Goal: Information Seeking & Learning: Learn about a topic

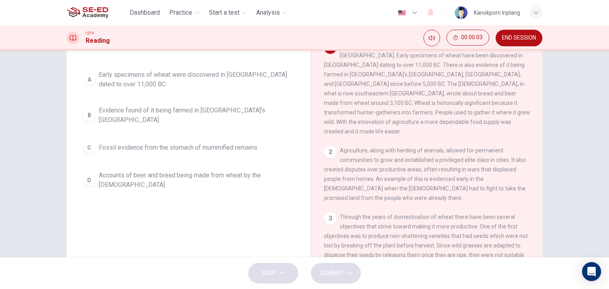
scroll to position [100, 0]
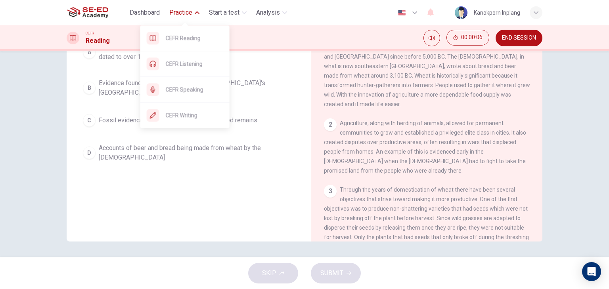
click at [182, 13] on span "Practice" at bounding box center [180, 13] width 23 height 10
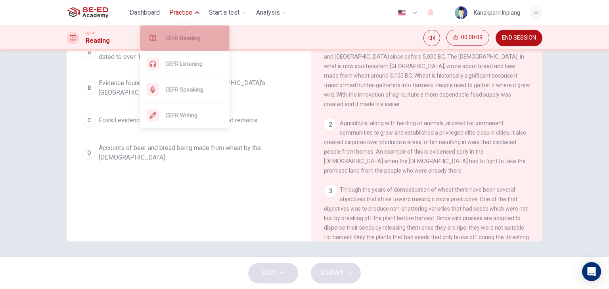
click at [171, 37] on span "CEFR Reading" at bounding box center [194, 38] width 57 height 10
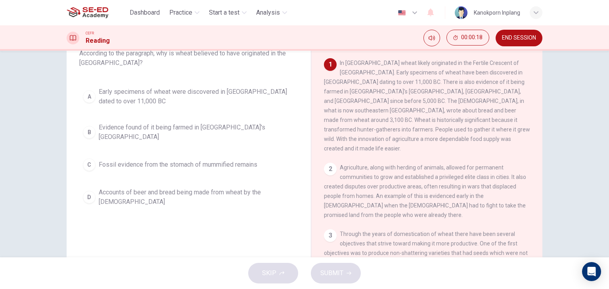
scroll to position [54, 0]
click at [454, 34] on button "00:00:20" at bounding box center [467, 38] width 43 height 16
click at [456, 40] on icon "Mute" at bounding box center [459, 38] width 6 height 6
click at [480, 36] on icon "Show" at bounding box center [482, 37] width 6 height 6
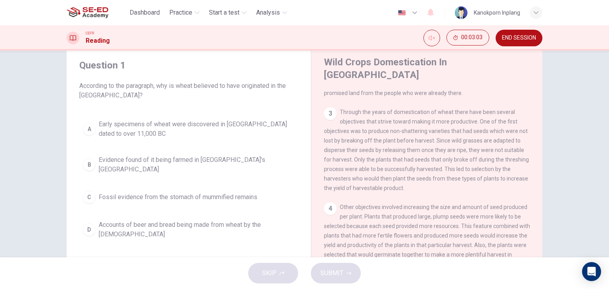
scroll to position [161, 0]
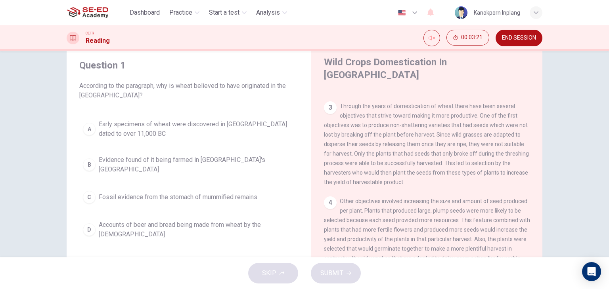
click at [401, 198] on span "Other objectives involved increasing the size and amount of seed produced per p…" at bounding box center [427, 234] width 206 height 73
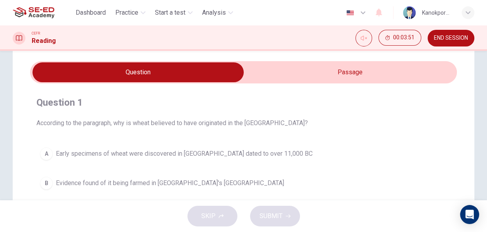
scroll to position [23, 0]
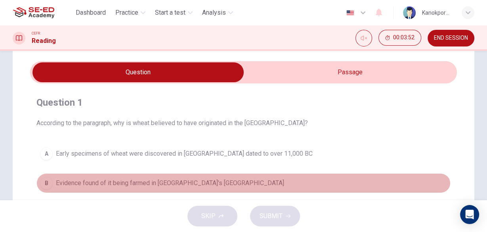
drag, startPoint x: 609, startPoint y: 0, endPoint x: 314, endPoint y: 173, distance: 341.8
click at [314, 173] on button "B Evidence found of it being farmed in [GEOGRAPHIC_DATA]'s [GEOGRAPHIC_DATA]" at bounding box center [243, 183] width 414 height 20
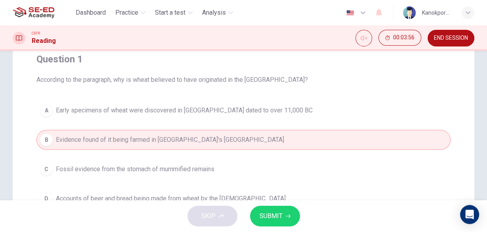
scroll to position [0, 0]
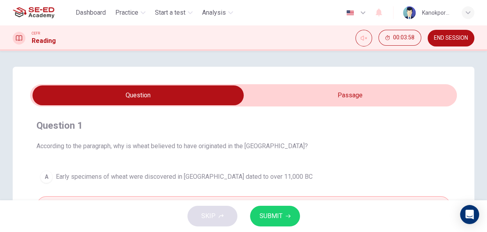
click at [340, 99] on input "checkbox" at bounding box center [138, 95] width 641 height 20
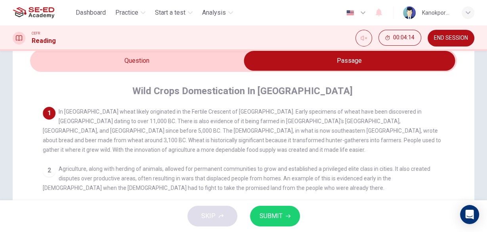
scroll to position [34, 0]
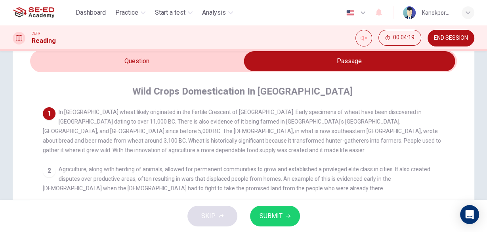
click at [377, 164] on div "2 Agriculture, along with herding of animals, allowed for permanent communities…" at bounding box center [244, 178] width 402 height 29
click at [224, 61] on input "checkbox" at bounding box center [349, 61] width 641 height 20
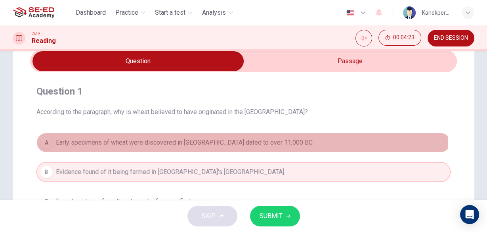
click at [174, 144] on span "Early specimens of wheat were discovered in [GEOGRAPHIC_DATA] dated to over 11,…" at bounding box center [184, 143] width 257 height 10
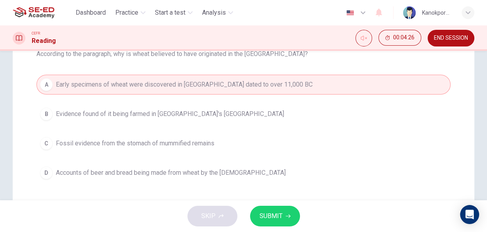
scroll to position [92, 0]
click at [269, 216] on span "SUBMIT" at bounding box center [271, 215] width 23 height 11
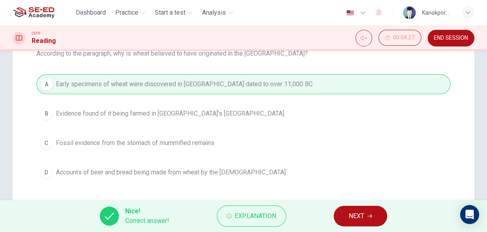
scroll to position [121, 0]
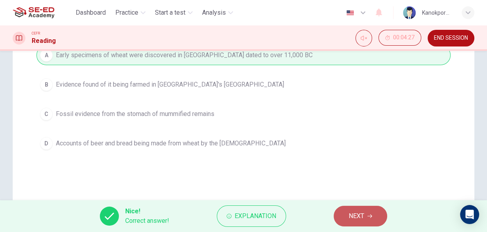
click at [350, 213] on span "NEXT" at bounding box center [356, 215] width 15 height 11
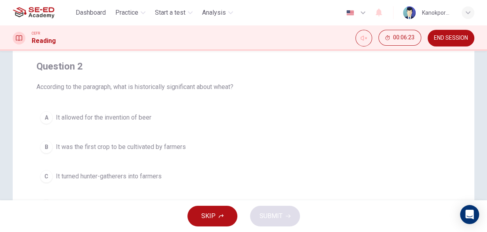
scroll to position [0, 0]
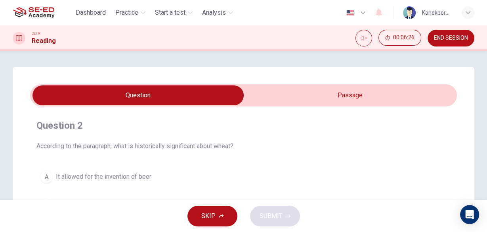
click at [301, 92] on input "checkbox" at bounding box center [138, 95] width 641 height 20
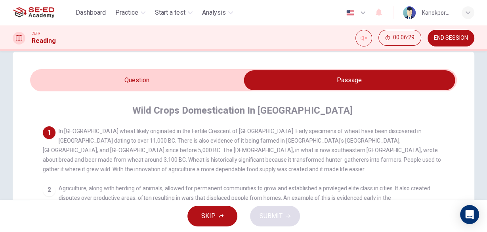
scroll to position [18, 0]
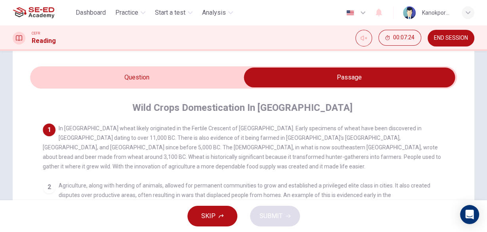
click at [214, 78] on input "checkbox" at bounding box center [349, 77] width 641 height 20
checkbox input "false"
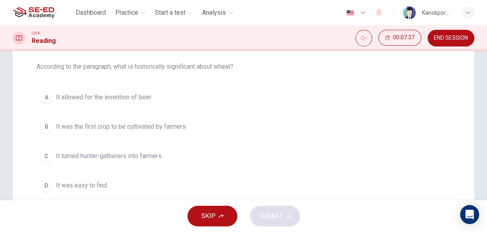
scroll to position [81, 0]
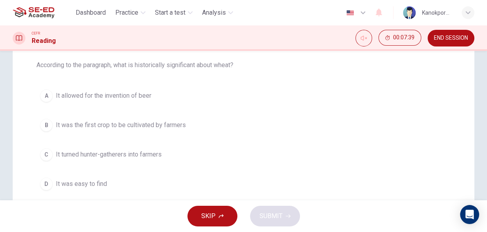
click at [141, 154] on span "It turned hunter-gatherers into farmers" at bounding box center [109, 154] width 106 height 10
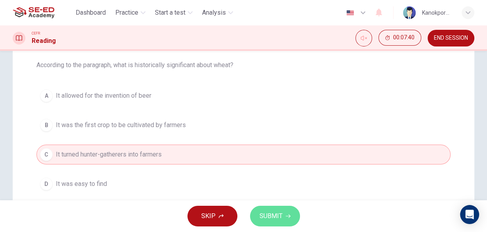
click at [272, 213] on span "SUBMIT" at bounding box center [271, 215] width 23 height 11
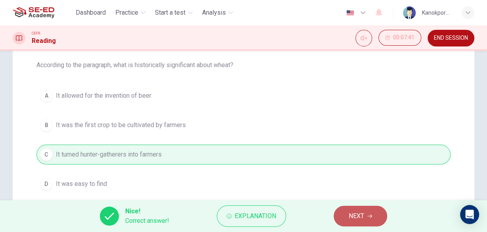
click at [357, 215] on span "NEXT" at bounding box center [356, 215] width 15 height 11
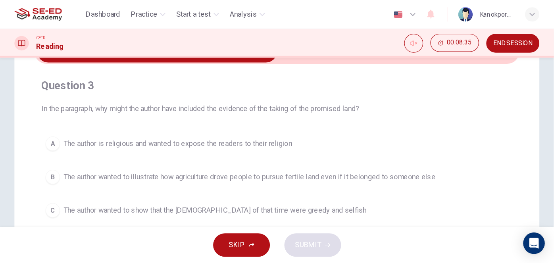
scroll to position [50, 0]
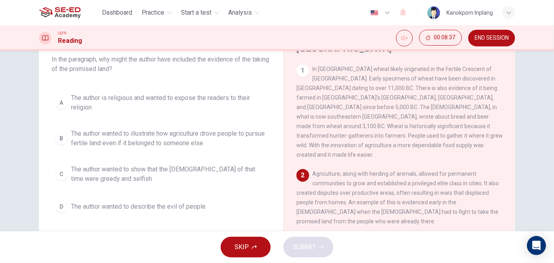
drag, startPoint x: 467, startPoint y: 4, endPoint x: 336, endPoint y: 150, distance: 196.6
click at [336, 169] on div "2 Agriculture, along with herding of animals, allowed for permanent communities…" at bounding box center [399, 197] width 206 height 57
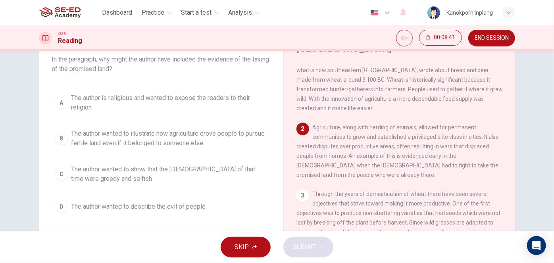
scroll to position [50, 0]
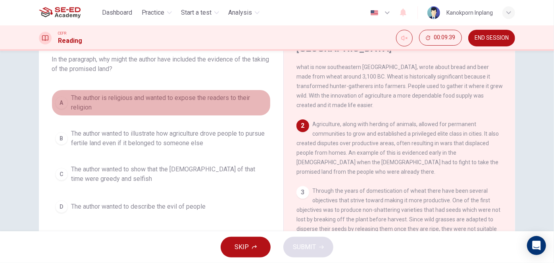
click at [211, 99] on span "The author is religious and wanted to expose the readers to their religion" at bounding box center [169, 102] width 196 height 19
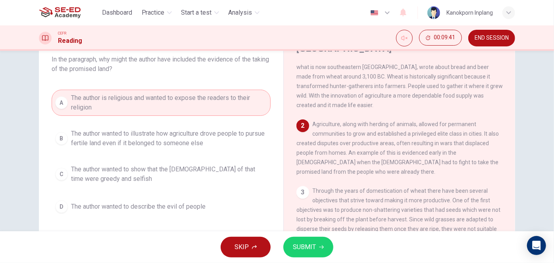
click at [299, 243] on span "SUBMIT" at bounding box center [304, 246] width 23 height 11
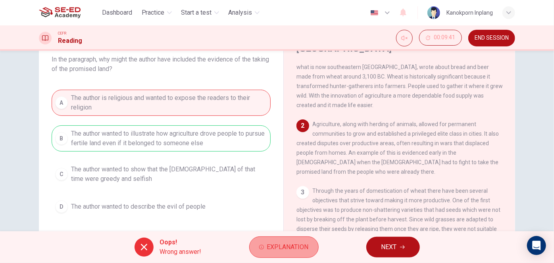
click at [300, 247] on span "Explanation" at bounding box center [288, 246] width 42 height 11
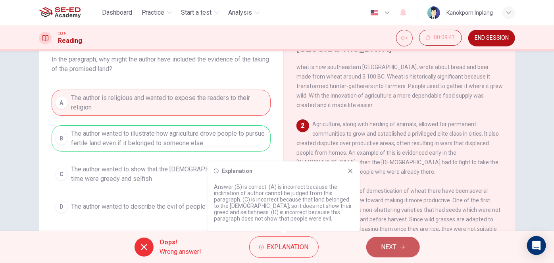
click at [376, 244] on button "NEXT" at bounding box center [393, 247] width 54 height 21
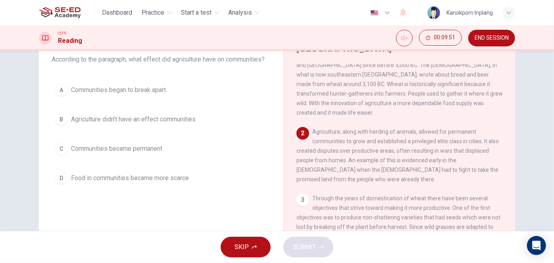
scroll to position [45, 0]
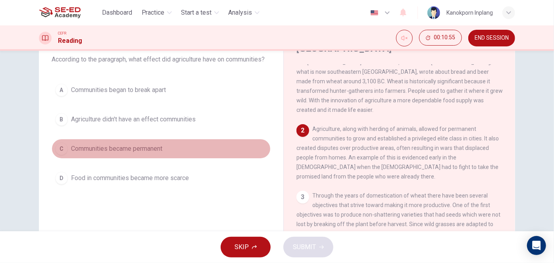
click at [136, 146] on span "Communities became permanent" at bounding box center [116, 149] width 91 height 10
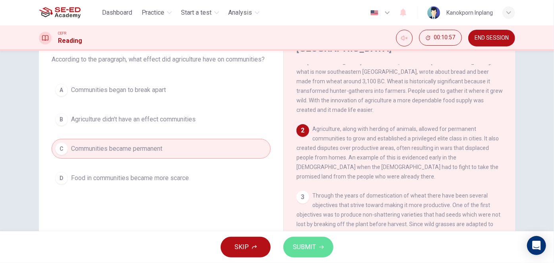
click at [309, 249] on span "SUBMIT" at bounding box center [304, 246] width 23 height 11
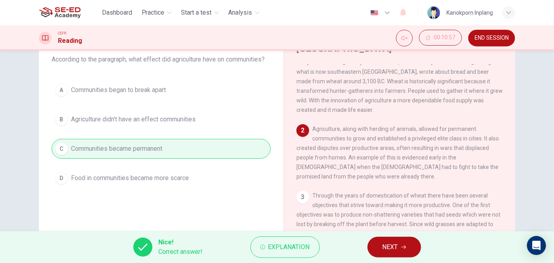
click at [402, 245] on icon "button" at bounding box center [403, 247] width 5 height 5
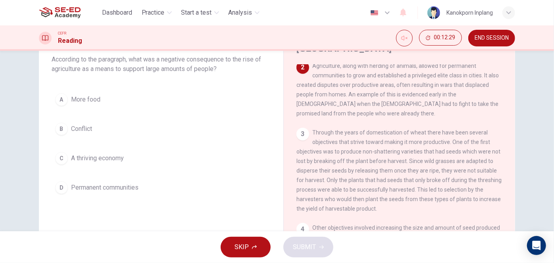
scroll to position [110, 0]
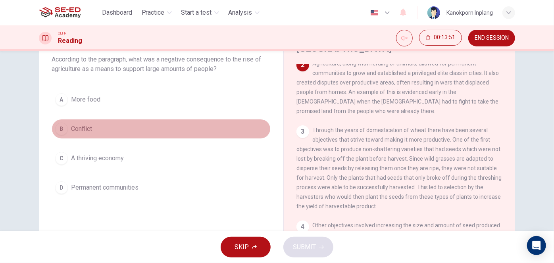
click at [67, 126] on button "B Conflict" at bounding box center [161, 129] width 219 height 20
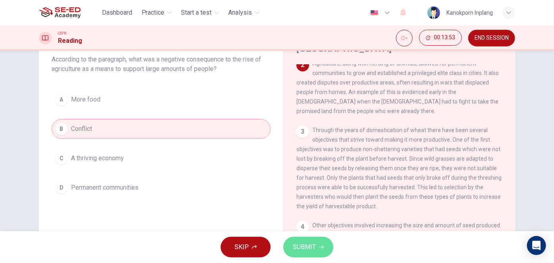
click at [306, 245] on span "SUBMIT" at bounding box center [304, 246] width 23 height 11
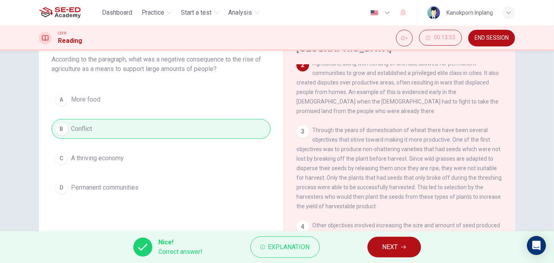
click at [404, 243] on button "NEXT" at bounding box center [394, 247] width 54 height 21
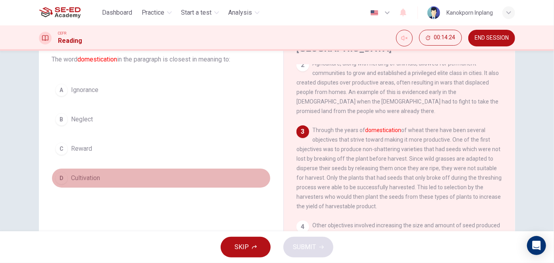
click at [92, 177] on span "Cultivation" at bounding box center [85, 178] width 29 height 10
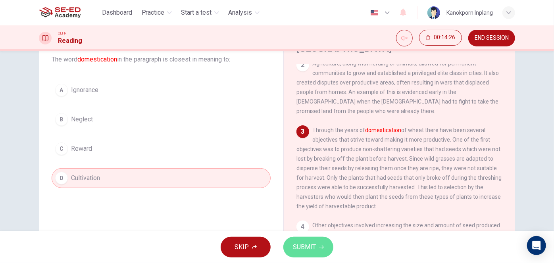
click at [304, 248] on span "SUBMIT" at bounding box center [304, 246] width 23 height 11
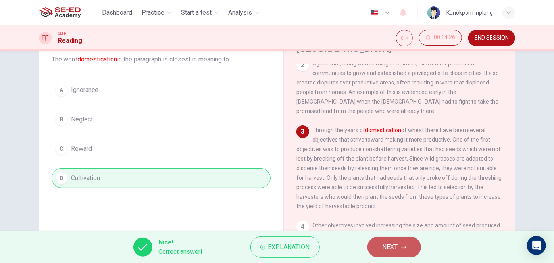
click at [391, 245] on span "NEXT" at bounding box center [389, 246] width 15 height 11
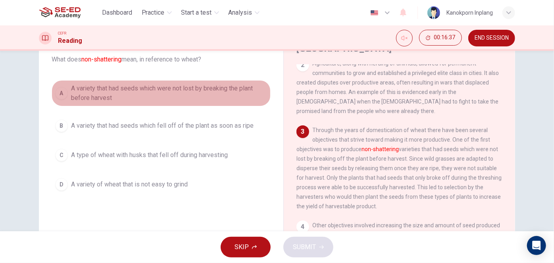
click at [241, 87] on span "A variety that had seeds which were not lost by breaking the plant before harve…" at bounding box center [169, 93] width 196 height 19
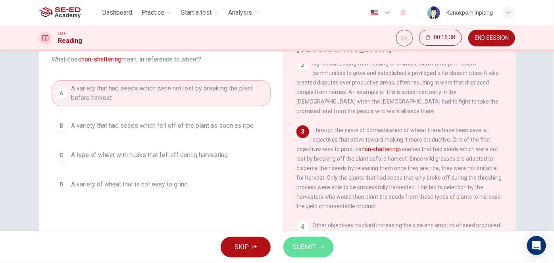
click at [303, 243] on span "SUBMIT" at bounding box center [304, 246] width 23 height 11
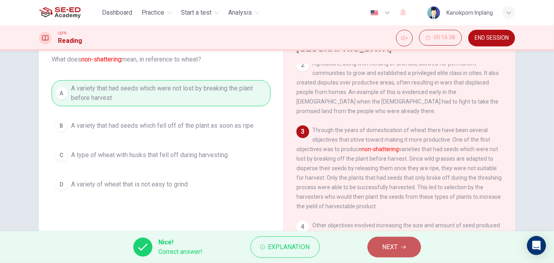
click at [388, 242] on span "NEXT" at bounding box center [389, 246] width 15 height 11
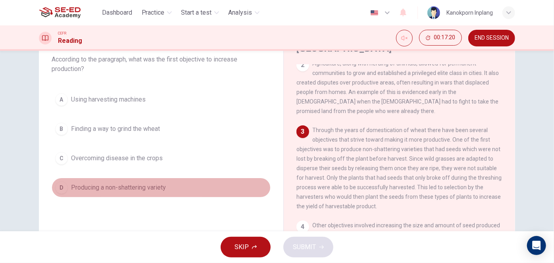
click at [149, 190] on span "Producing a non-shattering variety" at bounding box center [118, 188] width 95 height 10
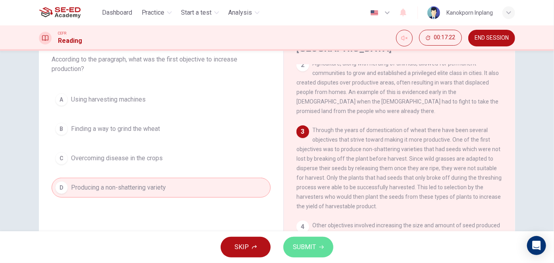
click at [294, 241] on span "SUBMIT" at bounding box center [304, 246] width 23 height 11
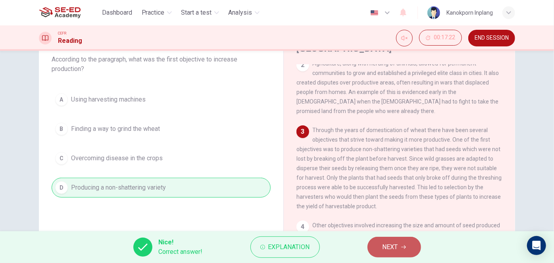
click at [381, 244] on button "NEXT" at bounding box center [394, 247] width 54 height 21
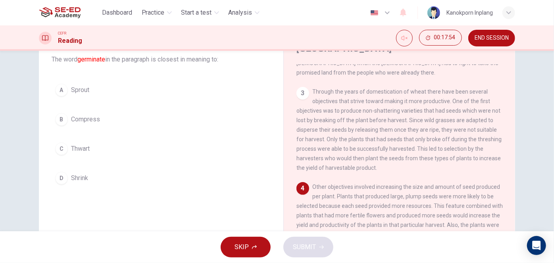
scroll to position [159, 0]
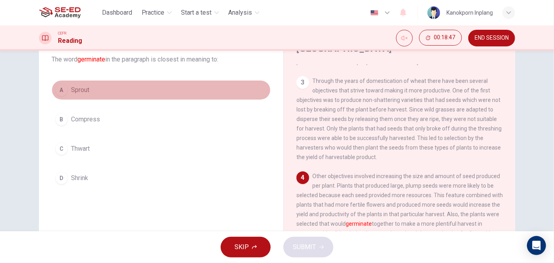
click at [64, 90] on div "A" at bounding box center [61, 90] width 13 height 13
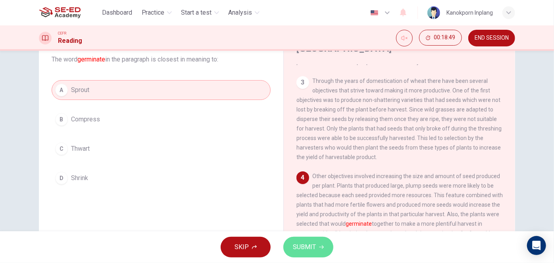
click at [308, 245] on span "SUBMIT" at bounding box center [304, 246] width 23 height 11
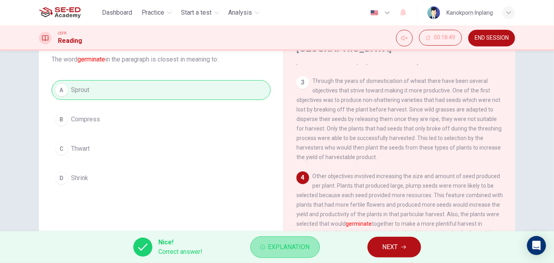
click at [292, 242] on span "Explanation" at bounding box center [289, 246] width 42 height 11
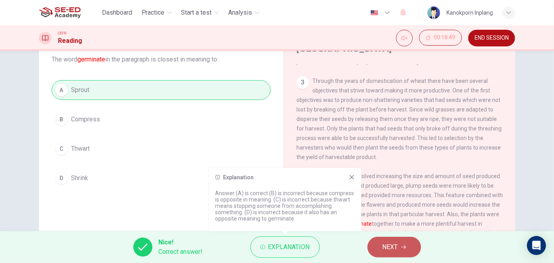
click at [387, 245] on span "NEXT" at bounding box center [389, 246] width 15 height 11
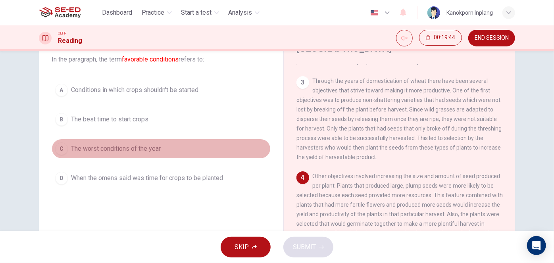
click at [142, 149] on span "The worst conditions of the year" at bounding box center [116, 149] width 90 height 10
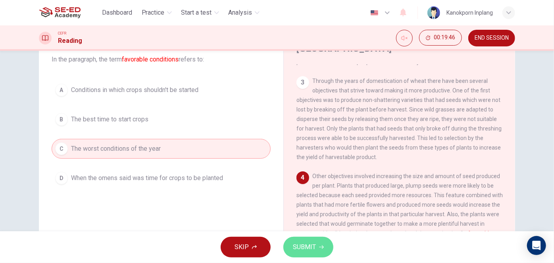
click at [307, 249] on span "SUBMIT" at bounding box center [304, 246] width 23 height 11
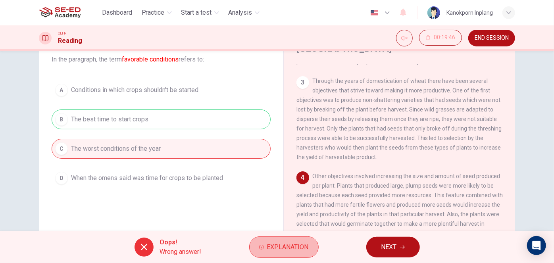
click at [307, 249] on span "Explanation" at bounding box center [288, 246] width 42 height 11
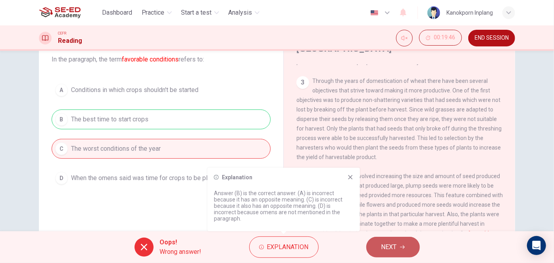
click at [384, 243] on span "NEXT" at bounding box center [388, 246] width 15 height 11
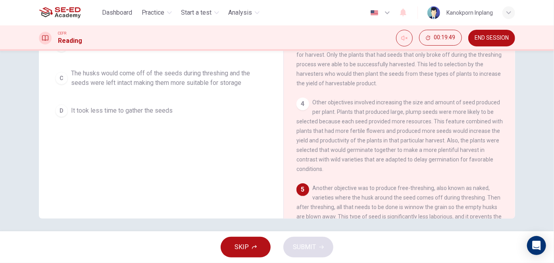
scroll to position [126, 0]
drag, startPoint x: 360, startPoint y: 176, endPoint x: 280, endPoint y: 143, distance: 86.2
click at [280, 143] on div "Question 11 According to the paragraph, why was free-threshing wheat so desirab…" at bounding box center [277, 79] width 476 height 276
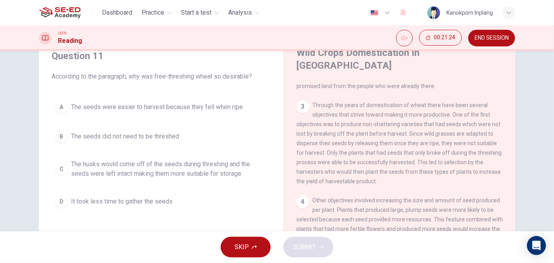
scroll to position [59, 0]
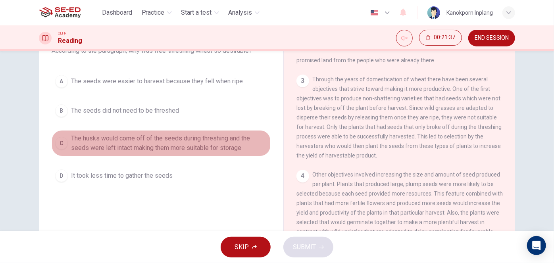
click at [172, 136] on span "The husks would come off of the seeds during threshing and the seeds were left …" at bounding box center [169, 143] width 196 height 19
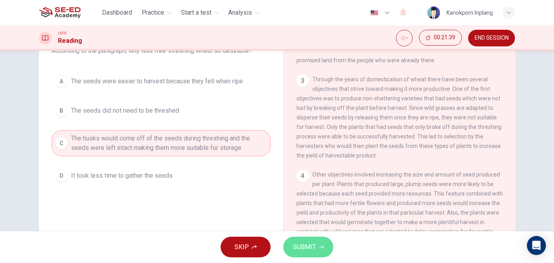
click at [311, 247] on span "SUBMIT" at bounding box center [304, 246] width 23 height 11
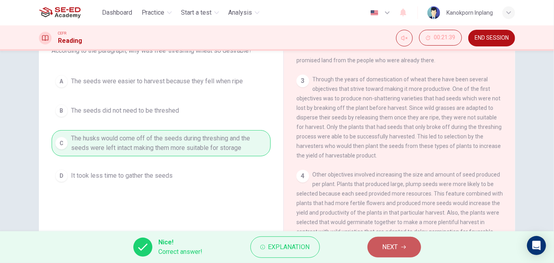
click at [387, 247] on span "NEXT" at bounding box center [389, 246] width 15 height 11
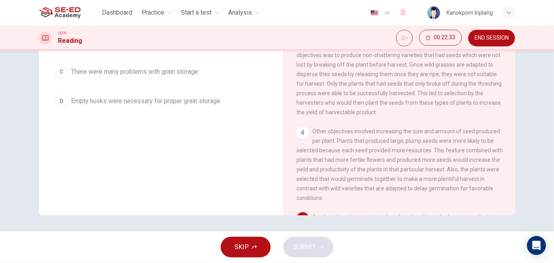
scroll to position [127, 0]
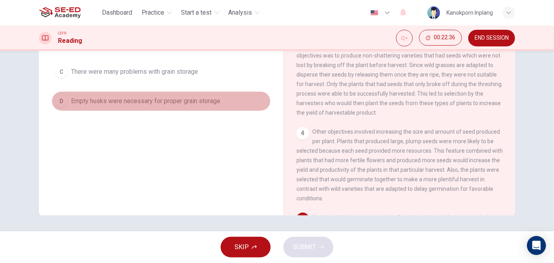
click at [201, 97] on span "Empty husks were necessary for proper grain storage" at bounding box center [145, 101] width 149 height 10
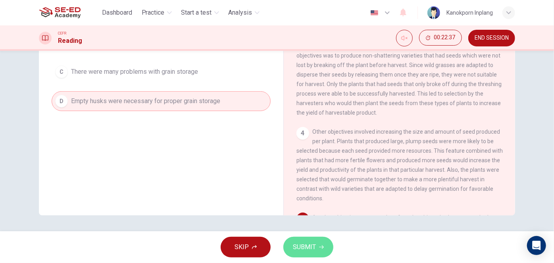
click at [310, 251] on span "SUBMIT" at bounding box center [304, 246] width 23 height 11
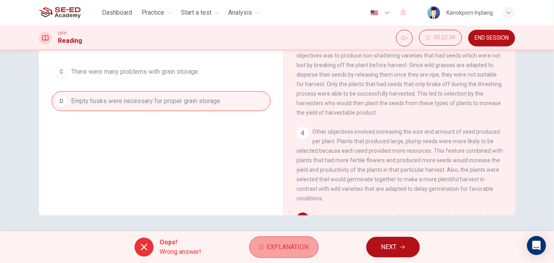
click at [299, 245] on span "Explanation" at bounding box center [288, 246] width 42 height 11
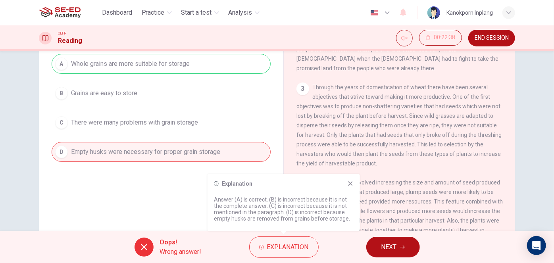
scroll to position [75, 0]
click at [402, 248] on icon "button" at bounding box center [402, 247] width 5 height 5
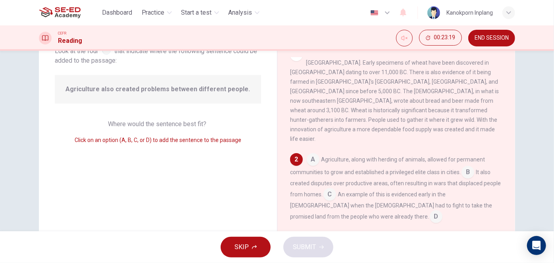
scroll to position [57, 0]
click at [312, 154] on input at bounding box center [313, 160] width 13 height 13
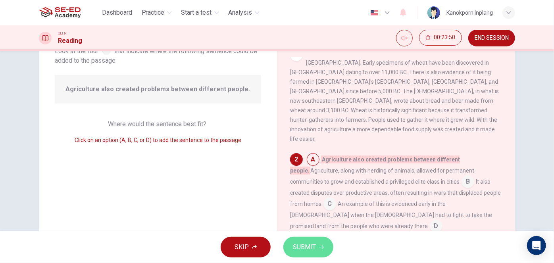
click at [302, 245] on span "SUBMIT" at bounding box center [304, 246] width 23 height 11
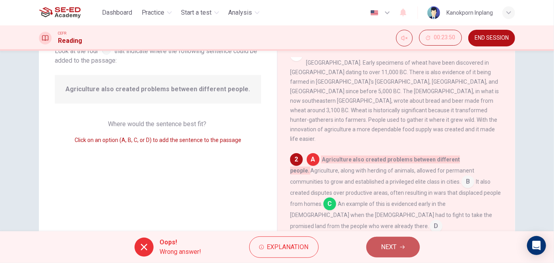
click at [393, 240] on button "NEXT" at bounding box center [393, 247] width 54 height 21
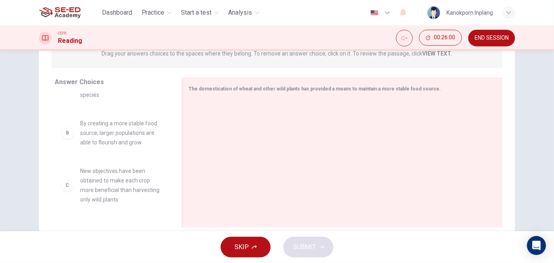
scroll to position [0, 0]
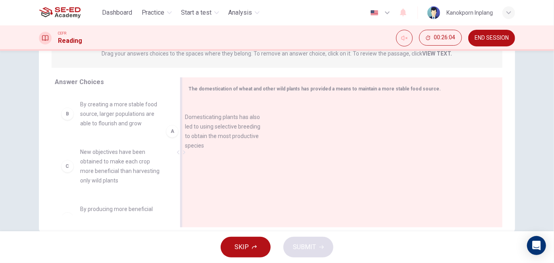
drag, startPoint x: 134, startPoint y: 116, endPoint x: 255, endPoint y: 138, distance: 123.3
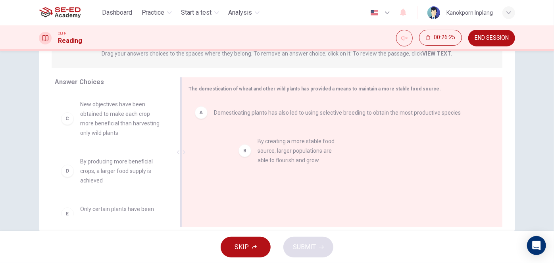
drag, startPoint x: 124, startPoint y: 121, endPoint x: 305, endPoint y: 156, distance: 184.5
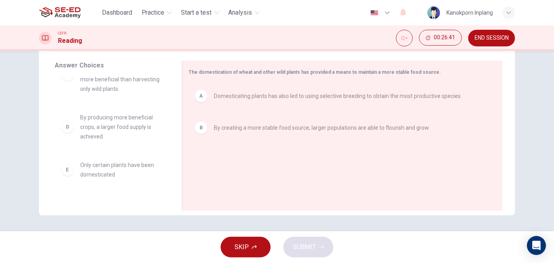
scroll to position [27, 0]
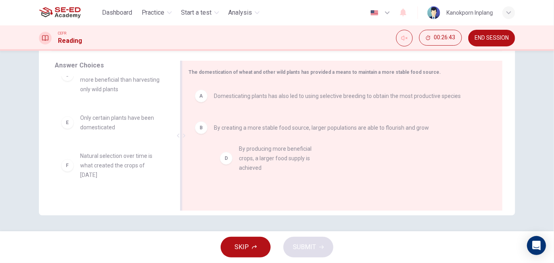
drag, startPoint x: 102, startPoint y: 130, endPoint x: 265, endPoint y: 158, distance: 165.5
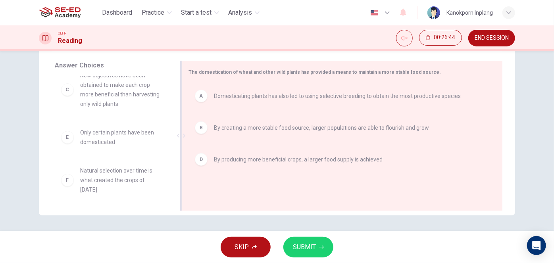
scroll to position [4, 0]
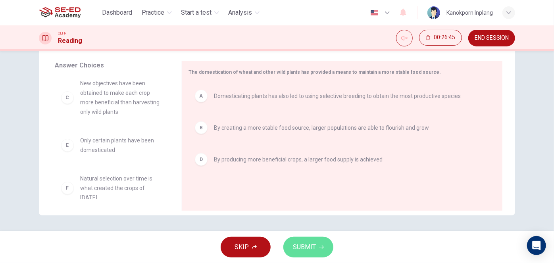
click at [317, 249] on button "SUBMIT" at bounding box center [308, 247] width 50 height 21
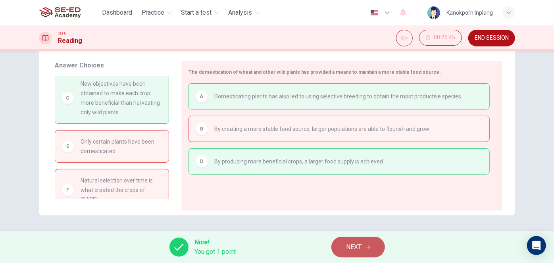
click at [370, 246] on button "NEXT" at bounding box center [358, 247] width 54 height 21
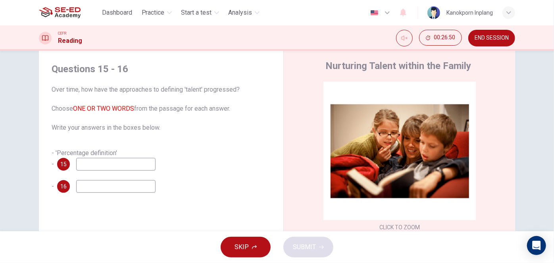
scroll to position [20, 0]
click at [129, 163] on input at bounding box center [115, 164] width 79 height 13
type input "bedtime story"
click at [115, 182] on input at bounding box center [115, 186] width 79 height 13
type input "family"
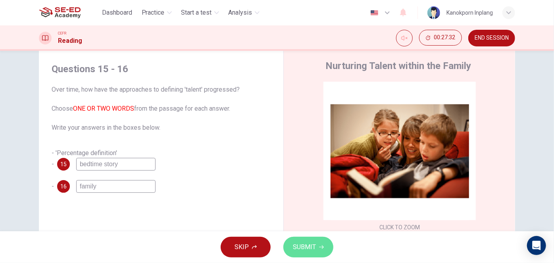
click at [298, 244] on span "SUBMIT" at bounding box center [304, 246] width 23 height 11
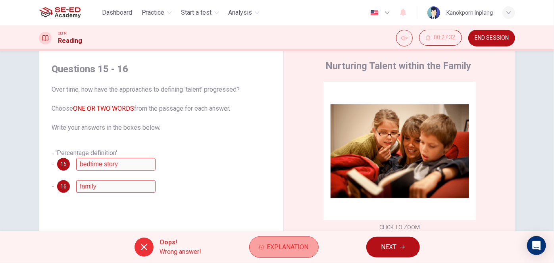
click at [282, 243] on span "Explanation" at bounding box center [288, 246] width 42 height 11
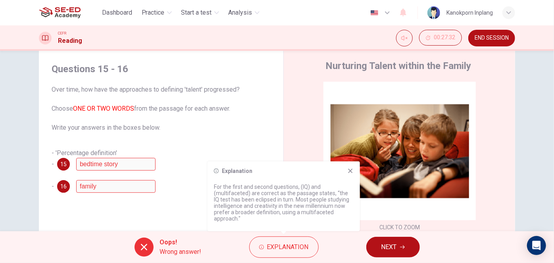
drag, startPoint x: 240, startPoint y: 218, endPoint x: 211, endPoint y: 197, distance: 36.1
click at [211, 197] on div "Explanation For the first and second questions, (IQ) and (multifaceted) are cor…" at bounding box center [283, 196] width 152 height 70
click at [182, 188] on div "- 16 family" at bounding box center [161, 186] width 219 height 13
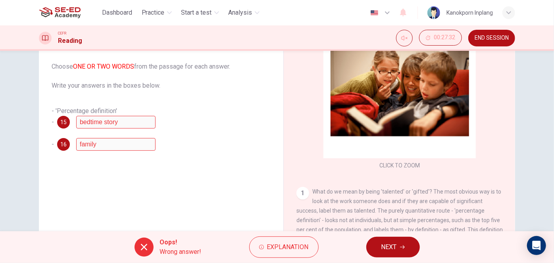
scroll to position [61, 0]
click at [86, 117] on div "- 'Percentage definition' - 15 bedtime story" at bounding box center [161, 118] width 219 height 22
click at [113, 181] on div "Questions 15 - 16 Over time, how have the approaches to defining 'talent' progr…" at bounding box center [161, 147] width 232 height 268
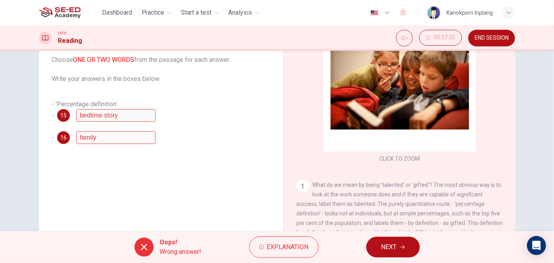
scroll to position [127, 0]
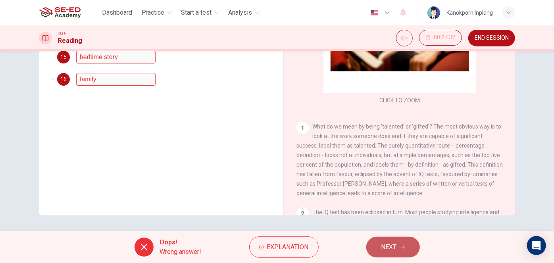
click at [377, 241] on button "NEXT" at bounding box center [393, 247] width 54 height 21
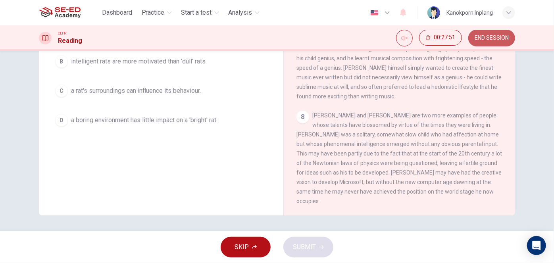
click at [491, 39] on span "END SESSION" at bounding box center [491, 38] width 34 height 6
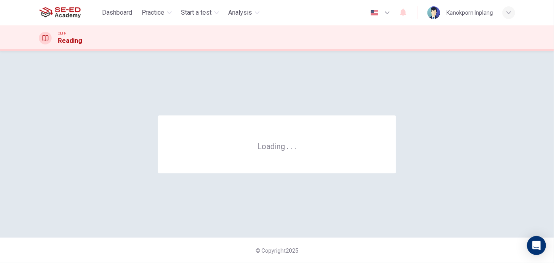
scroll to position [0, 0]
